Goal: Task Accomplishment & Management: Use online tool/utility

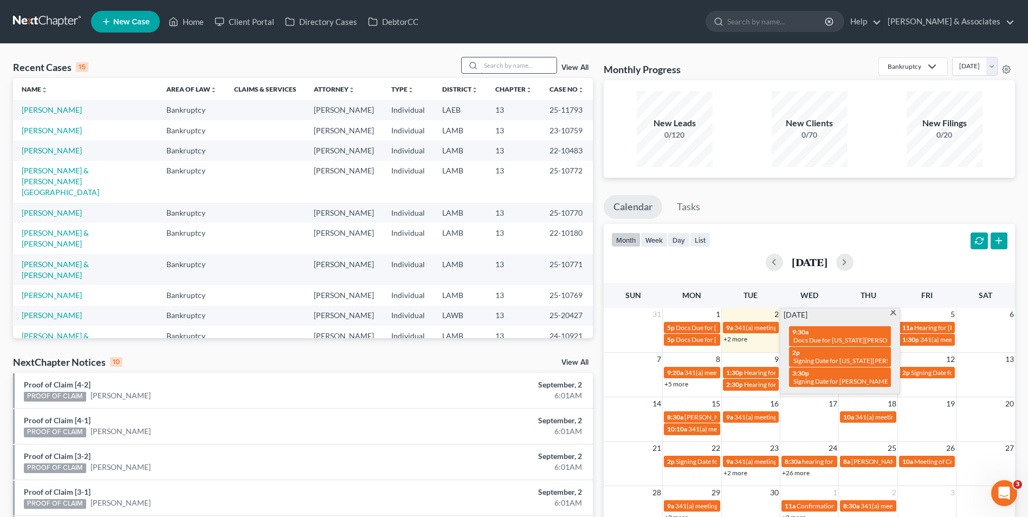
click at [529, 66] on input "search" at bounding box center [519, 65] width 76 height 16
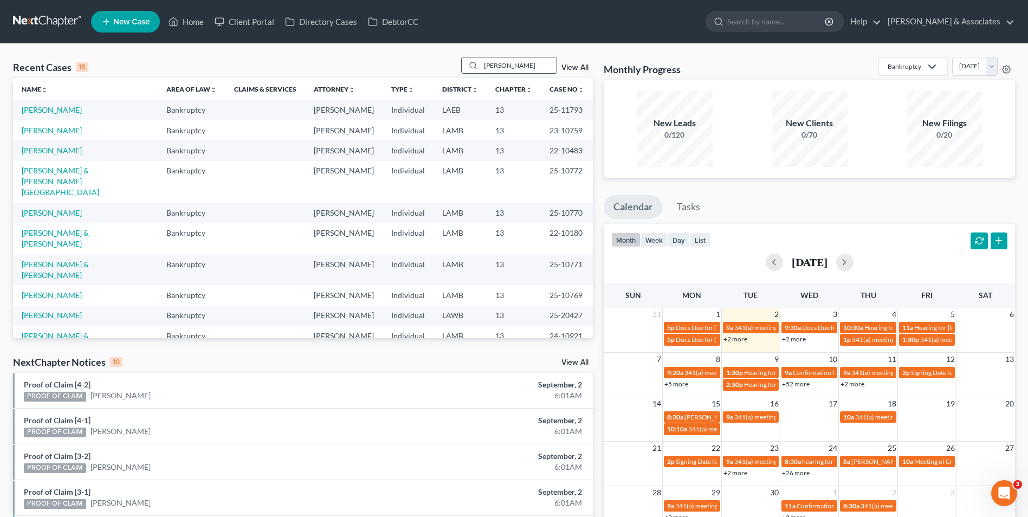
type input "[PERSON_NAME]"
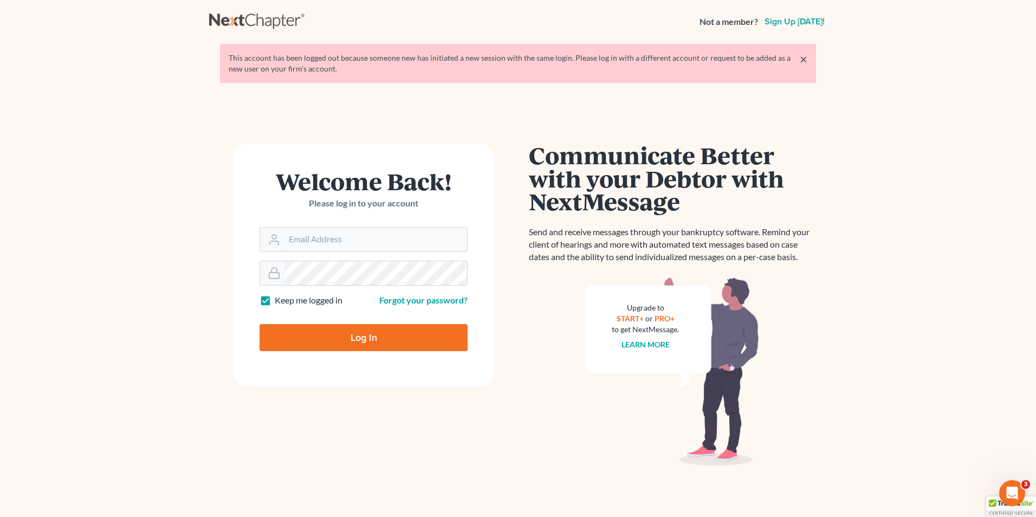
type input "[EMAIL_ADDRESS][DOMAIN_NAME]"
click at [286, 341] on input "Log In" at bounding box center [364, 337] width 208 height 27
type input "Thinking..."
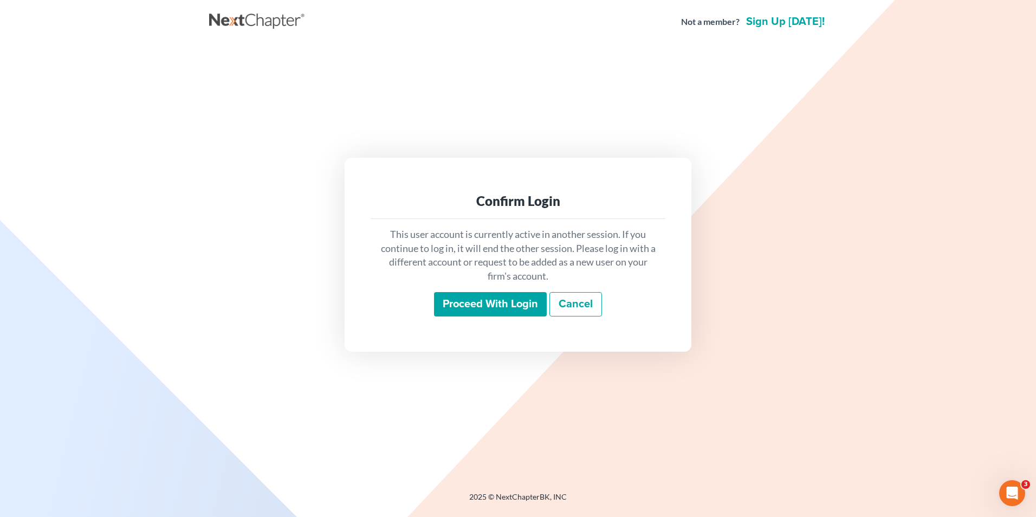
click at [526, 314] on input "Proceed with login" at bounding box center [490, 304] width 113 height 25
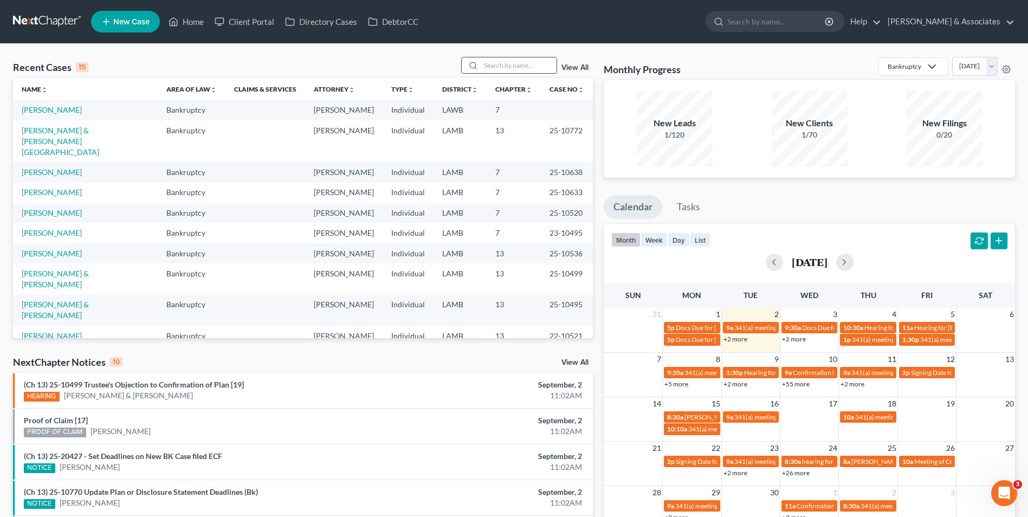
click at [542, 66] on input "search" at bounding box center [519, 65] width 76 height 16
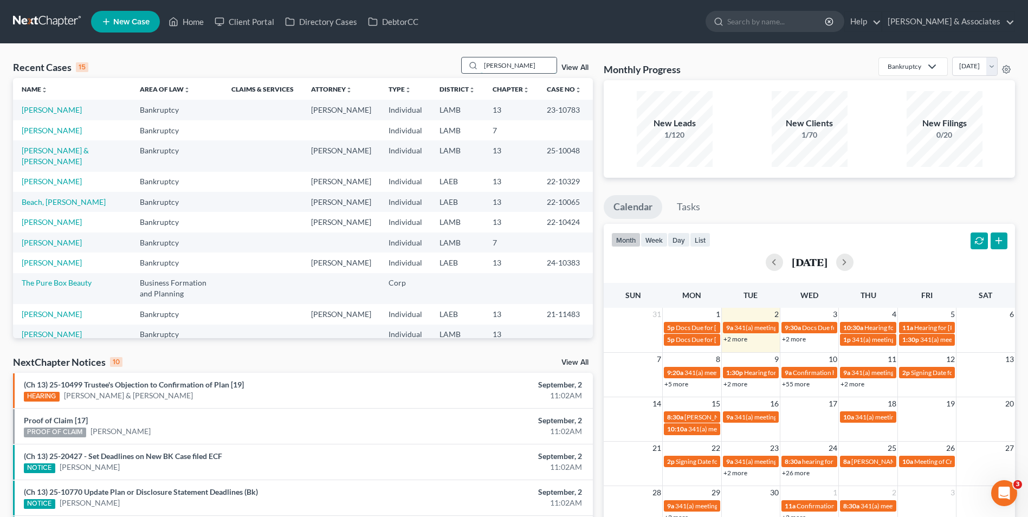
type input "[PERSON_NAME]"
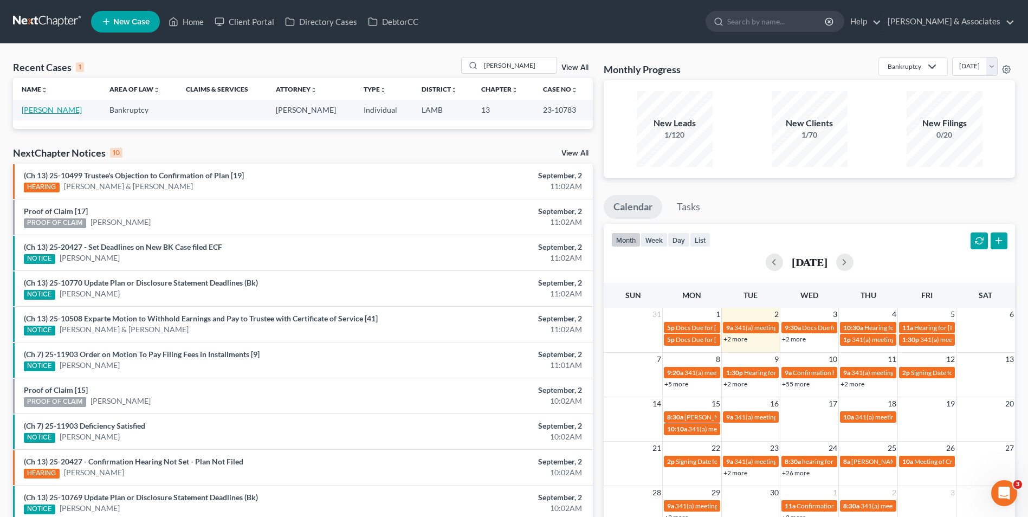
click at [73, 111] on link "[PERSON_NAME]" at bounding box center [52, 109] width 60 height 9
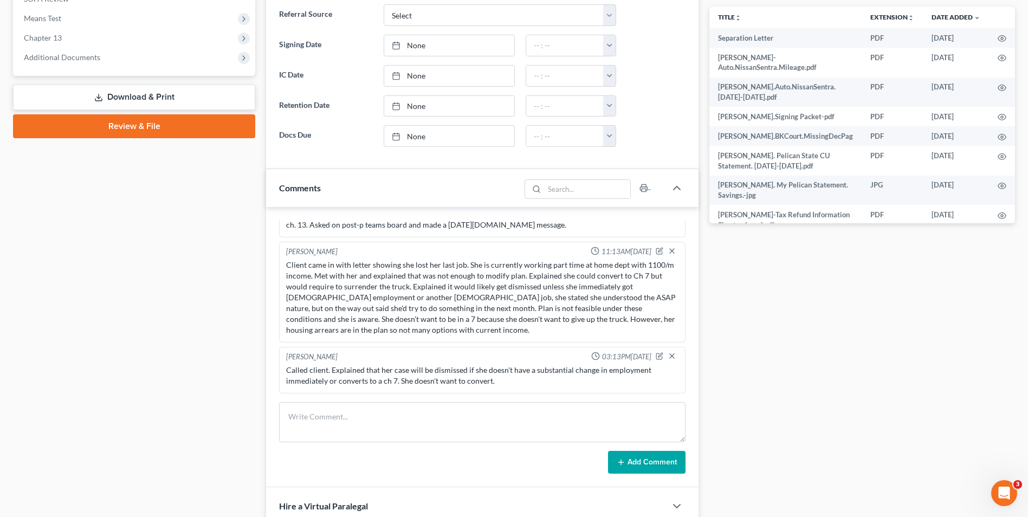
scroll to position [433, 0]
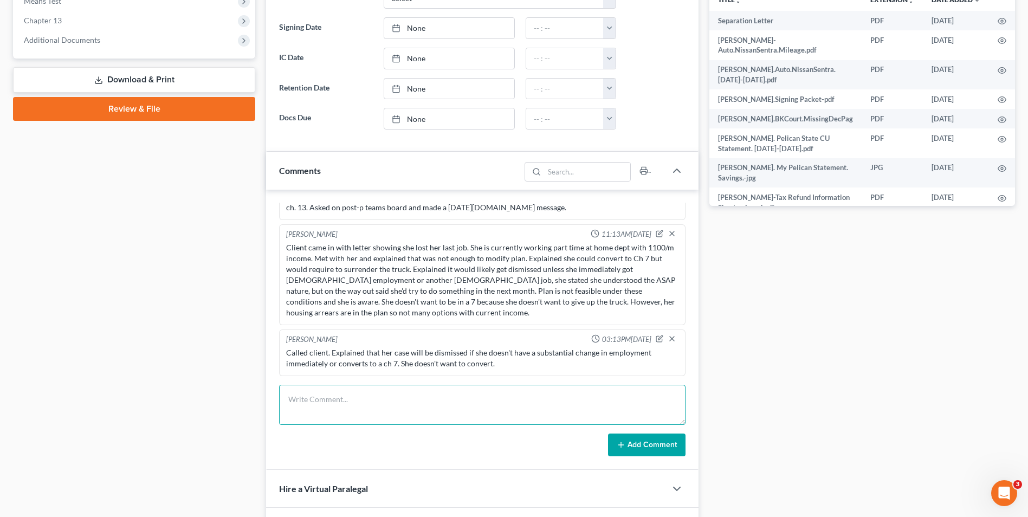
click at [308, 414] on textarea at bounding box center [482, 405] width 406 height 40
type textarea "Left VM for client to get update about any change of circumstances, and explain…"
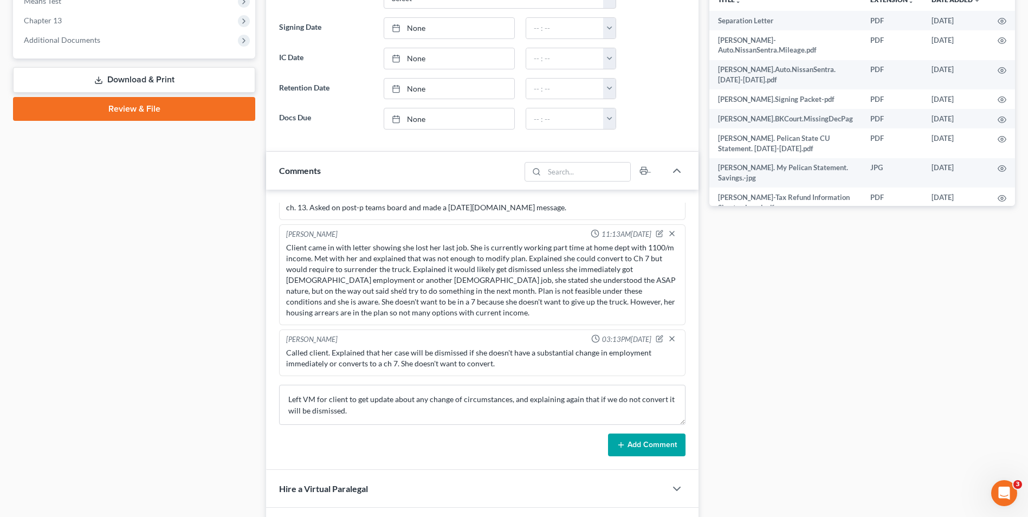
click at [667, 440] on button "Add Comment" at bounding box center [646, 444] width 77 height 23
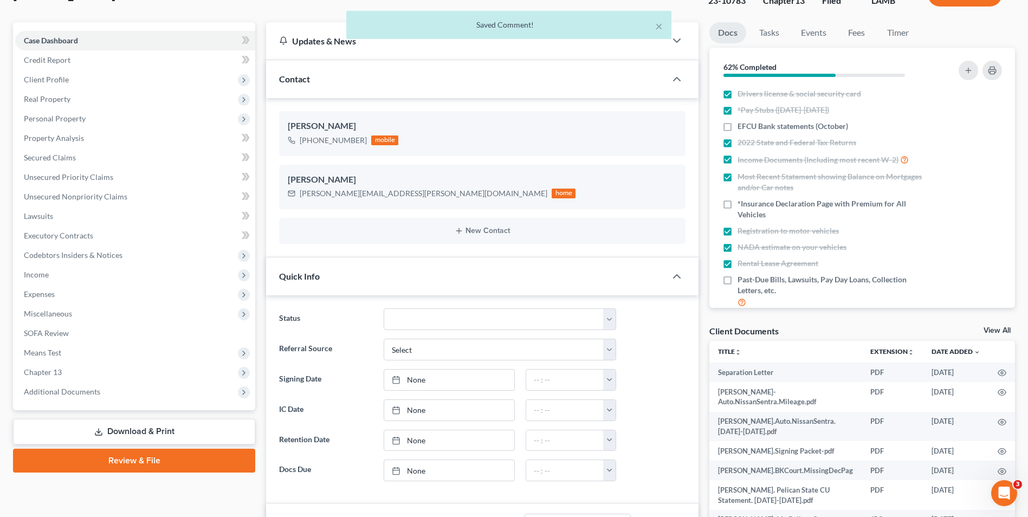
scroll to position [0, 0]
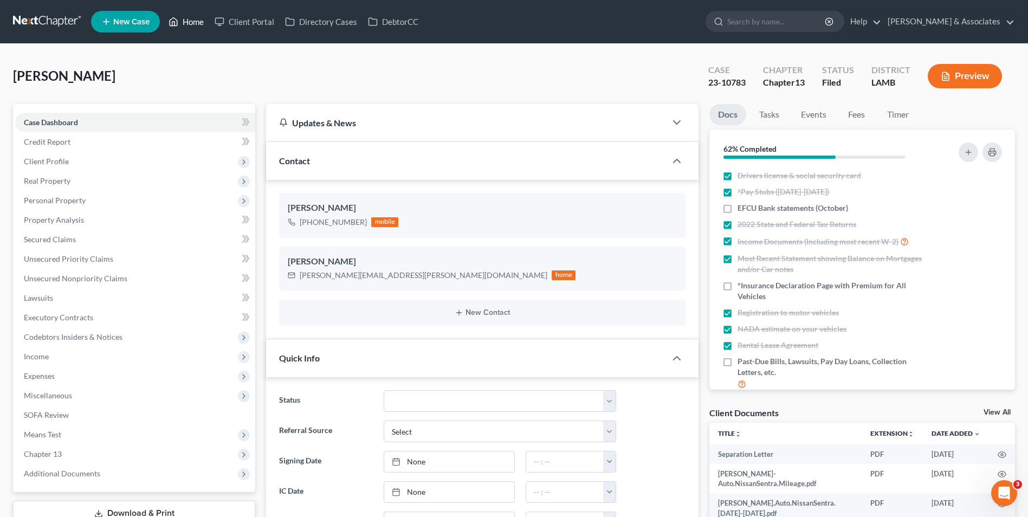
click at [182, 25] on link "Home" at bounding box center [186, 22] width 46 height 20
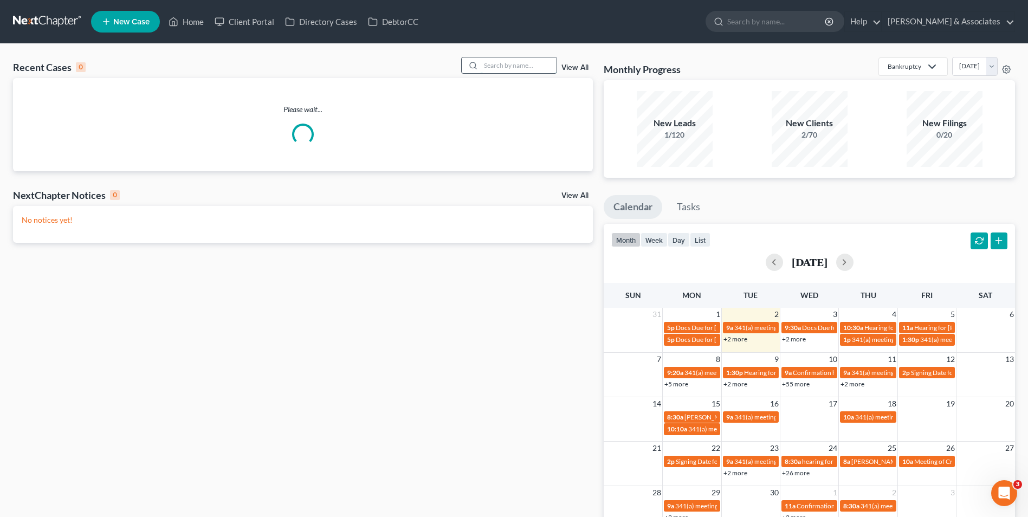
click at [539, 58] on input "search" at bounding box center [519, 65] width 76 height 16
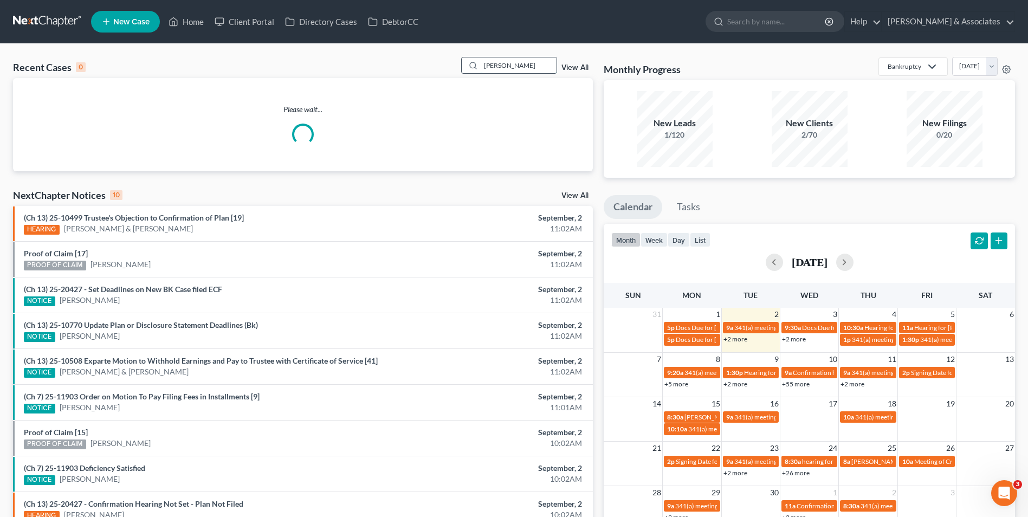
type input "[PERSON_NAME]"
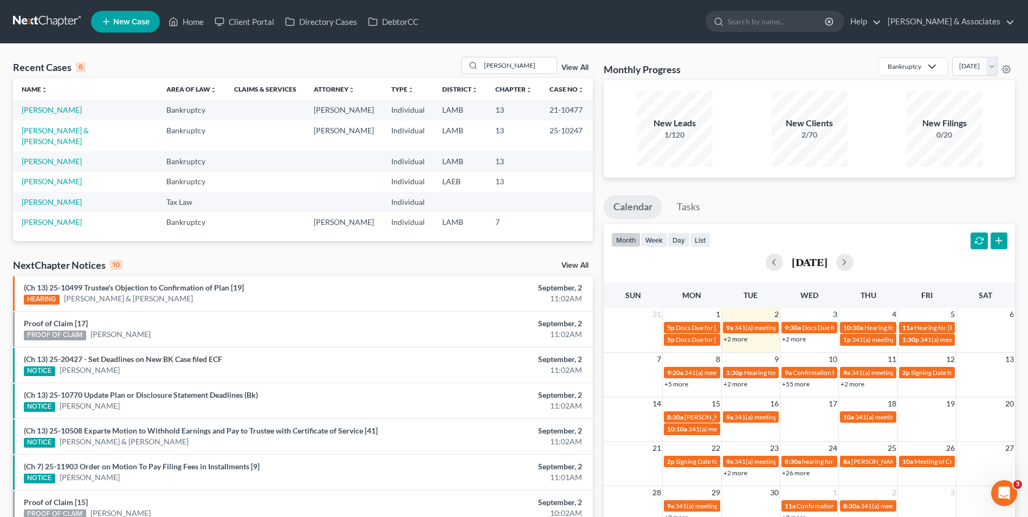
click at [46, 136] on td "[PERSON_NAME] & [PERSON_NAME]" at bounding box center [85, 135] width 145 height 31
click at [47, 131] on link "[PERSON_NAME] & [PERSON_NAME]" at bounding box center [55, 136] width 67 height 20
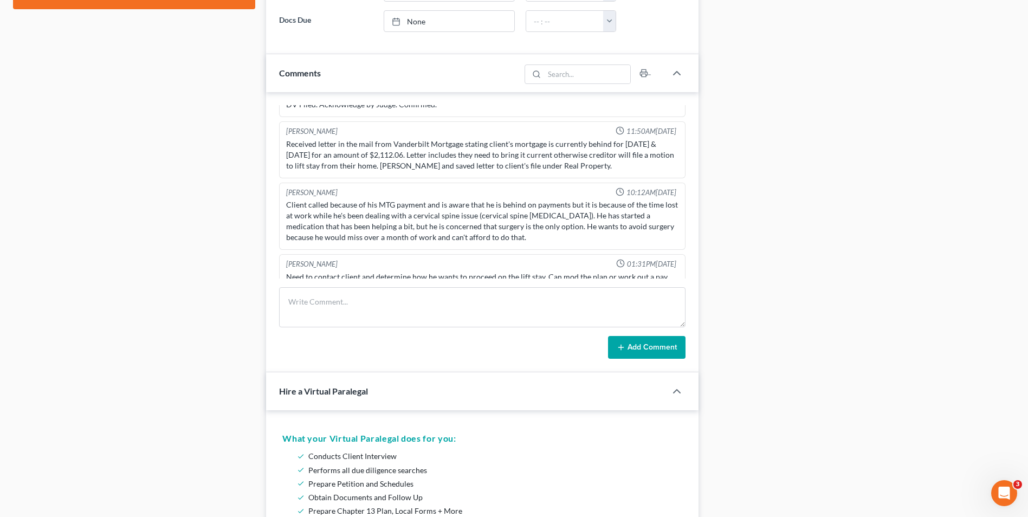
scroll to position [596, 0]
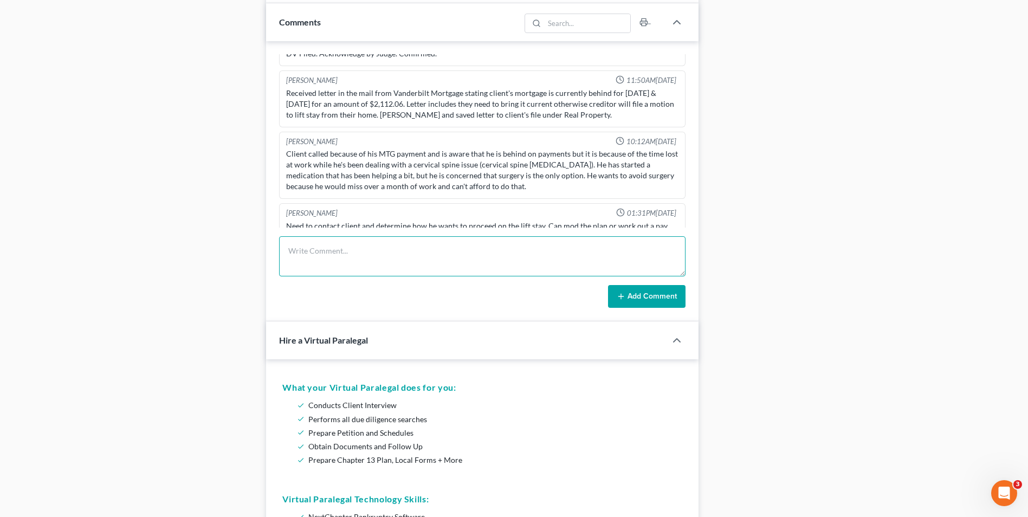
click at [451, 267] on textarea at bounding box center [482, 256] width 406 height 40
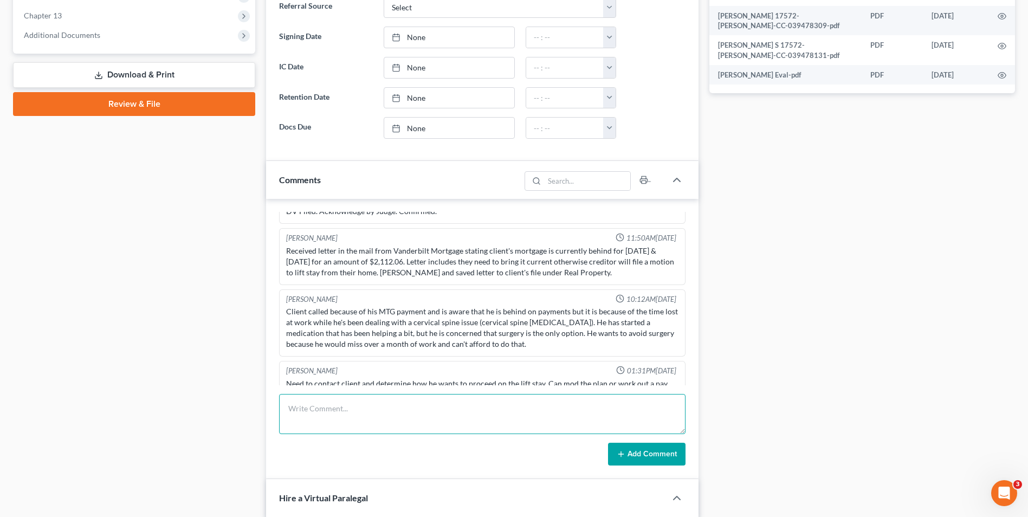
scroll to position [488, 0]
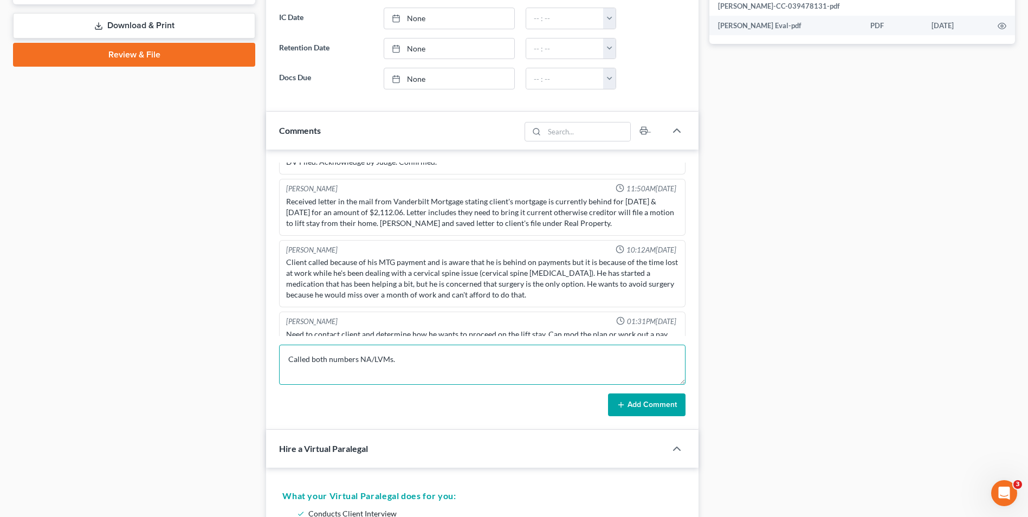
type textarea "Called both numbers NA/LVMs."
click at [640, 407] on button "Add Comment" at bounding box center [646, 404] width 77 height 23
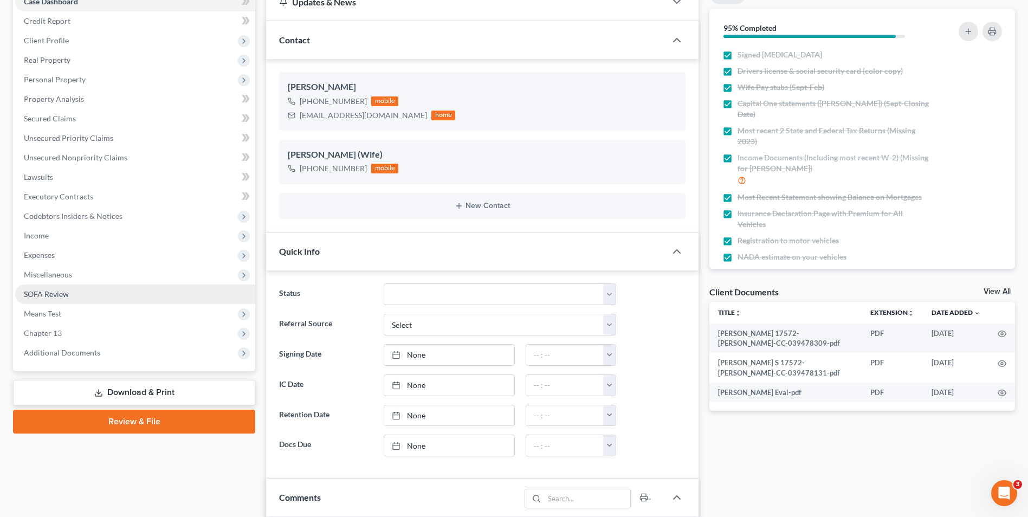
scroll to position [0, 0]
